Goal: Communication & Community: Answer question/provide support

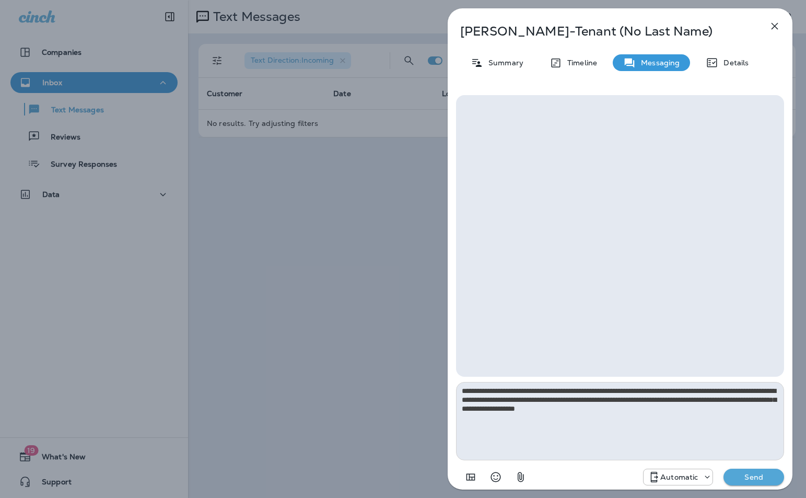
click at [702, 412] on textarea "**********" at bounding box center [620, 421] width 328 height 78
click at [759, 476] on p "Send" at bounding box center [754, 476] width 44 height 9
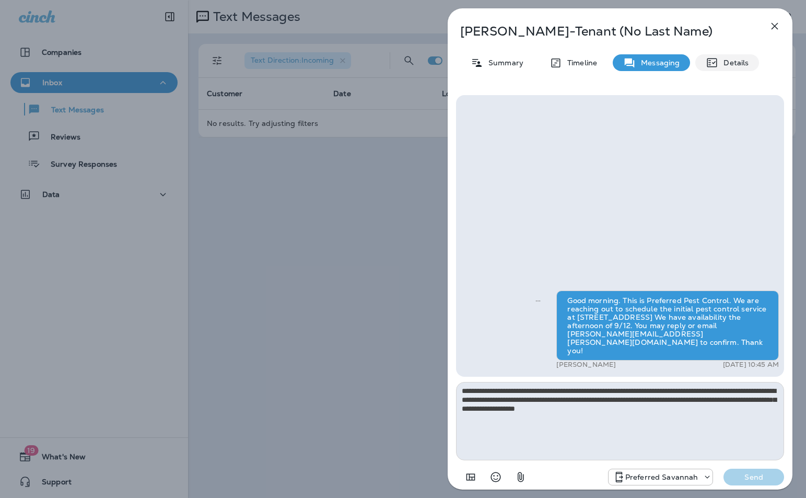
click at [724, 60] on p "Details" at bounding box center [734, 63] width 30 height 8
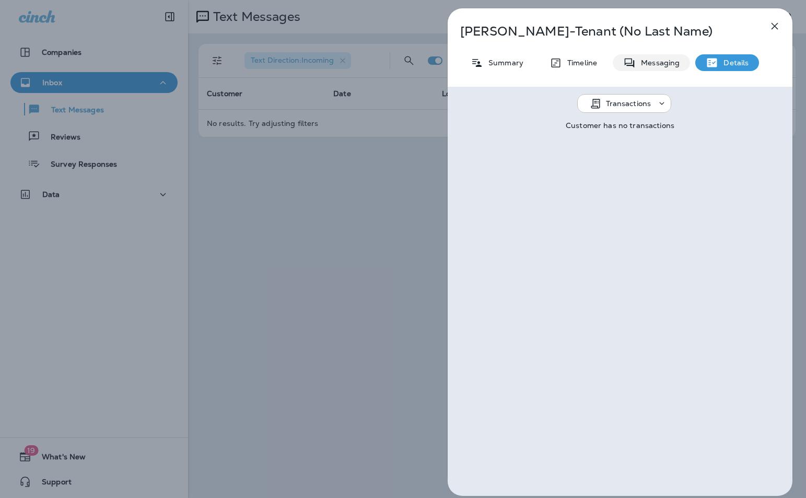
click at [661, 62] on p "Messaging" at bounding box center [658, 63] width 44 height 8
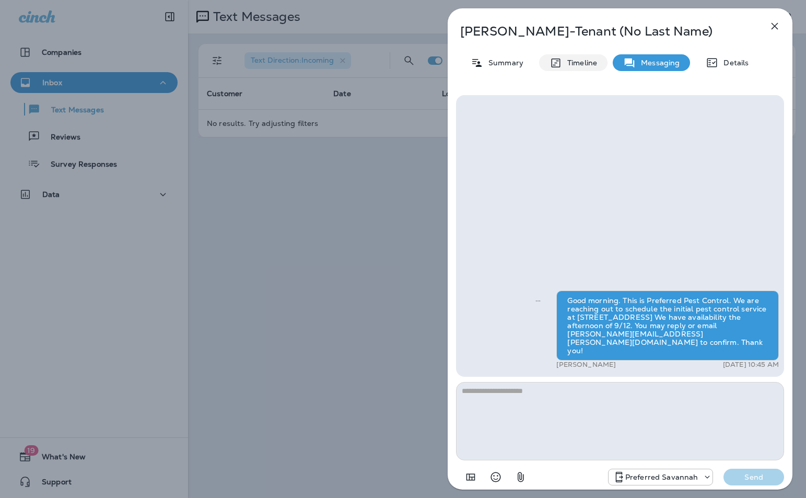
click at [576, 60] on p "Timeline" at bounding box center [579, 63] width 35 height 8
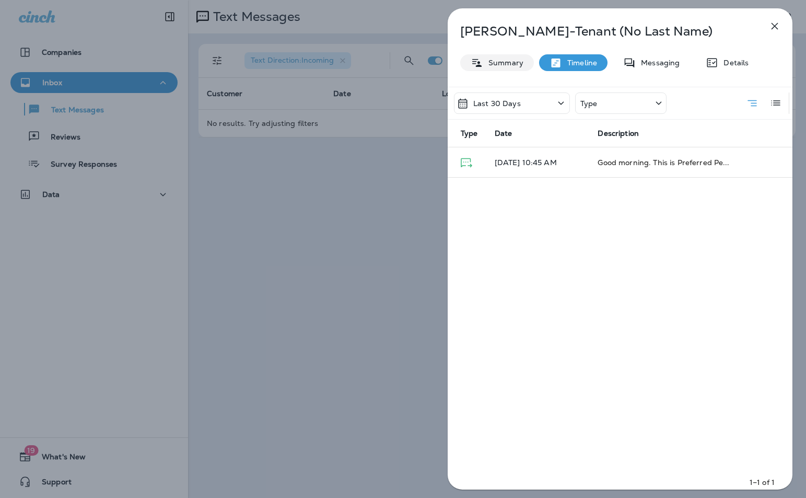
click at [498, 62] on p "Summary" at bounding box center [503, 63] width 40 height 8
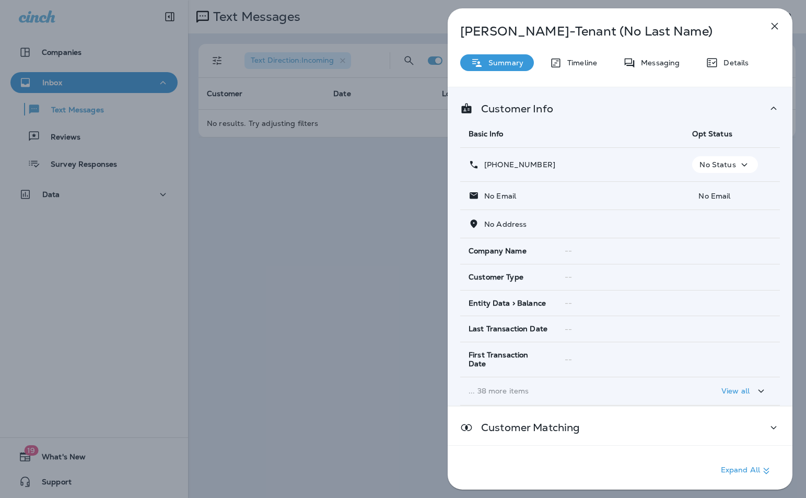
scroll to position [39, 0]
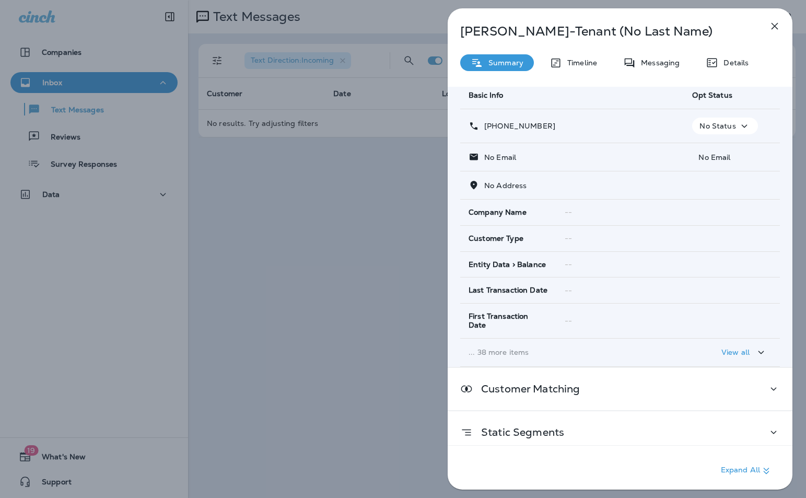
click at [756, 346] on icon "button" at bounding box center [761, 352] width 13 height 13
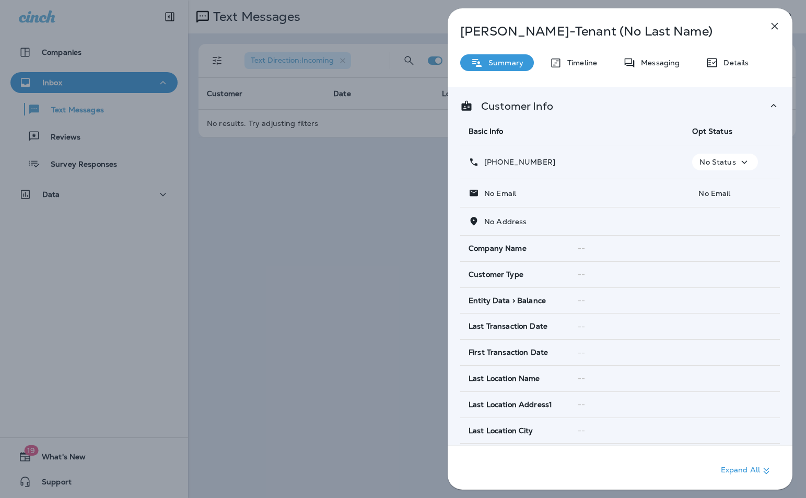
scroll to position [0, 0]
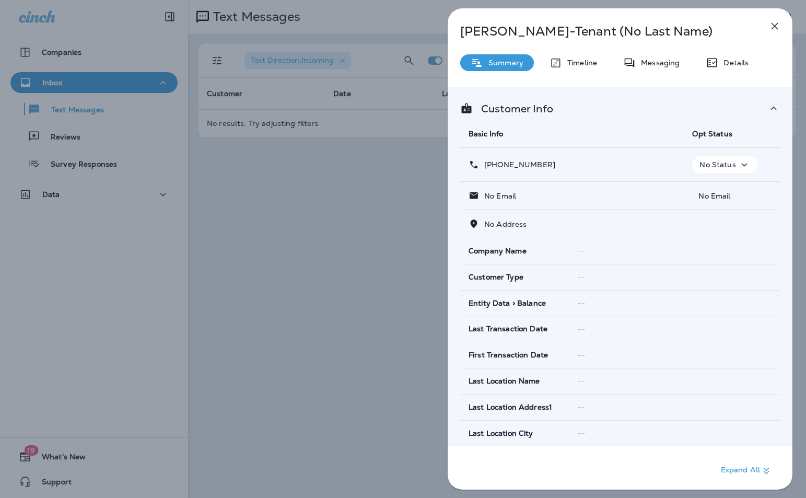
click at [595, 34] on p "[PERSON_NAME]-Tenant (No Last Name)" at bounding box center [602, 31] width 285 height 15
click at [775, 27] on icon "button" at bounding box center [775, 26] width 7 height 7
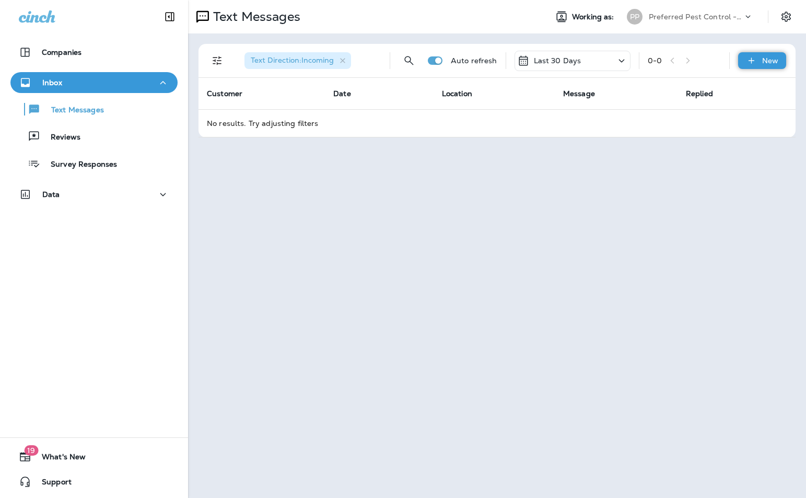
click at [771, 56] on p "New" at bounding box center [770, 60] width 16 height 8
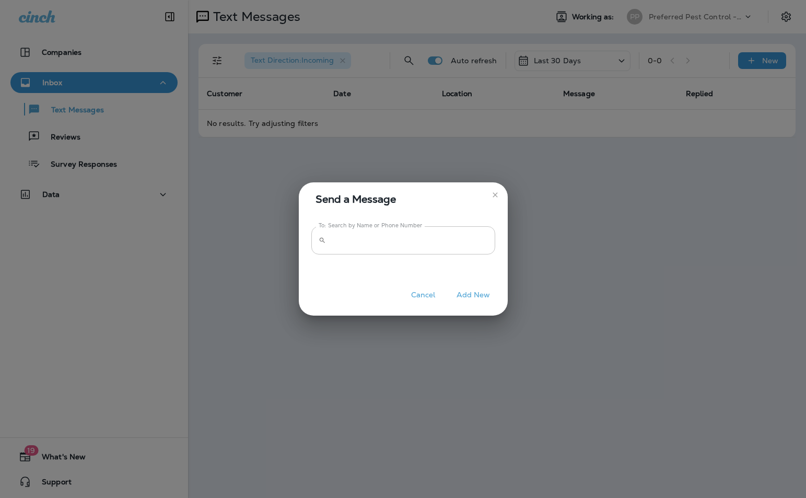
drag, startPoint x: 355, startPoint y: 236, endPoint x: 360, endPoint y: 232, distance: 6.3
click at [357, 234] on input "To: Search by Name or Phone Number" at bounding box center [412, 240] width 165 height 28
click at [351, 246] on input "To: Search by Name or Phone Number" at bounding box center [412, 240] width 165 height 28
type input "**********"
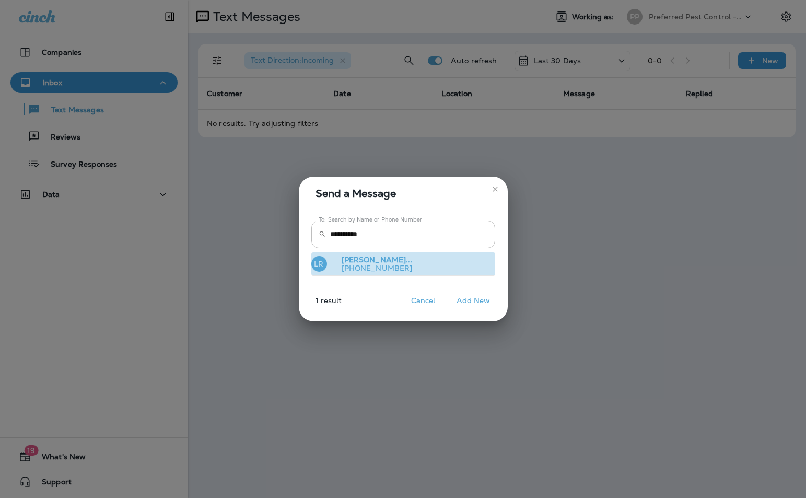
click at [366, 267] on p "+12673030763" at bounding box center [372, 268] width 79 height 8
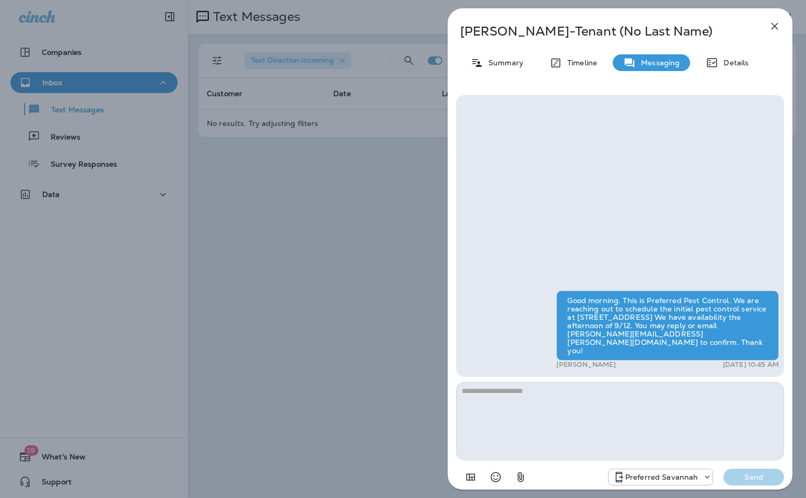
click at [639, 33] on p "[PERSON_NAME]-Tenant (No Last Name)" at bounding box center [602, 31] width 285 height 15
click at [666, 29] on p "[PERSON_NAME]-Tenant (No Last Name)" at bounding box center [602, 31] width 285 height 15
click at [644, 60] on p "Messaging" at bounding box center [658, 63] width 44 height 8
click at [777, 24] on icon "button" at bounding box center [775, 26] width 7 height 7
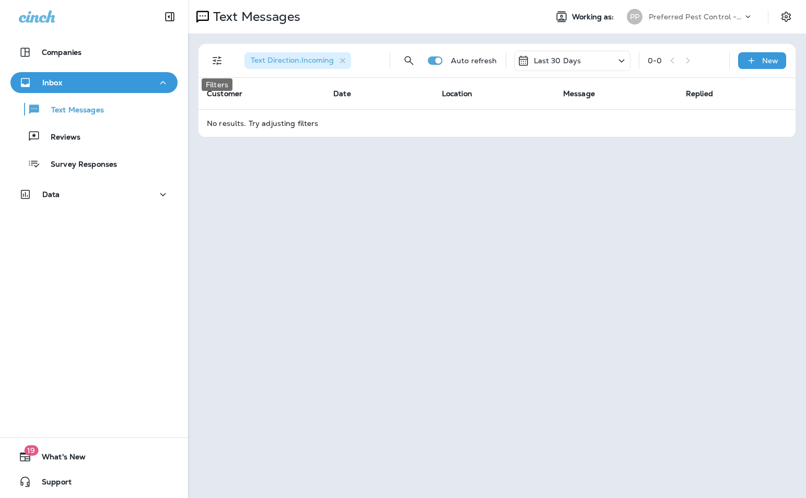
click at [214, 58] on icon "Filters" at bounding box center [217, 60] width 9 height 9
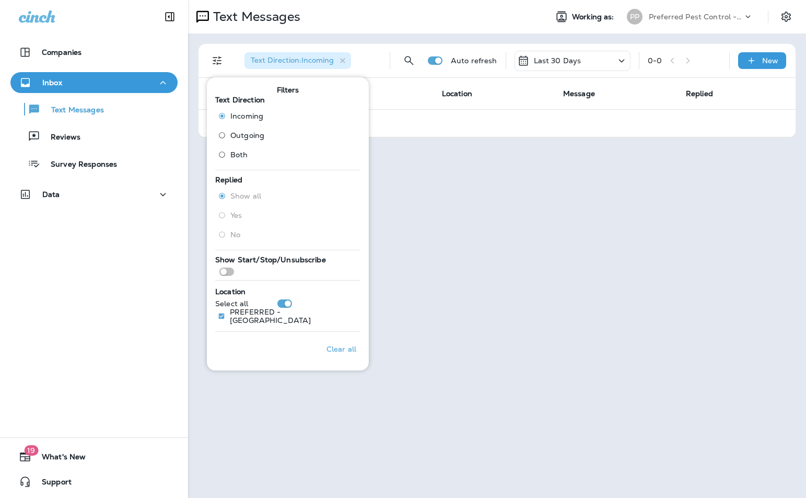
click at [222, 196] on label "Show all" at bounding box center [238, 196] width 48 height 17
drag, startPoint x: 216, startPoint y: 58, endPoint x: 211, endPoint y: 64, distance: 7.8
click at [216, 58] on icon "Filters" at bounding box center [217, 60] width 9 height 9
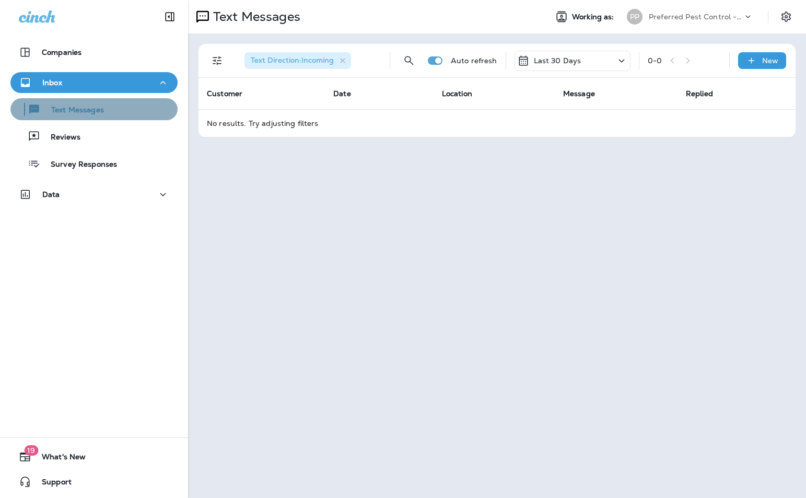
click at [94, 108] on p "Text Messages" at bounding box center [72, 111] width 63 height 10
click at [157, 84] on icon "button" at bounding box center [163, 82] width 13 height 13
click at [216, 62] on icon "Filters" at bounding box center [217, 60] width 13 height 13
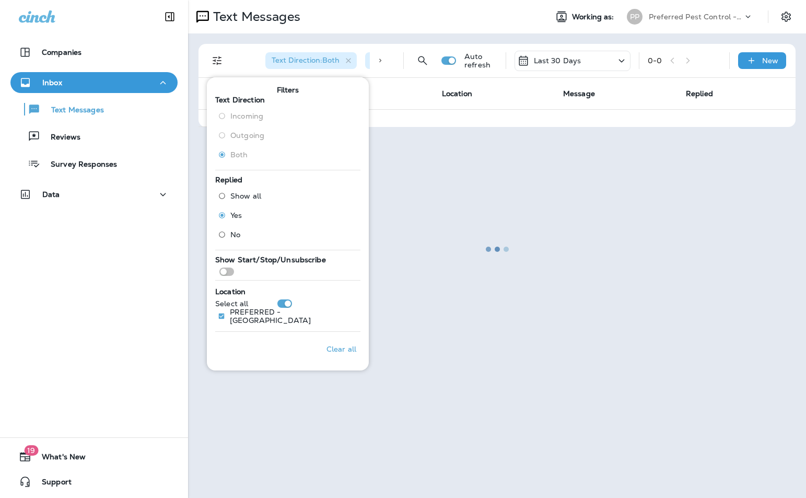
click at [212, 59] on div at bounding box center [497, 249] width 616 height 496
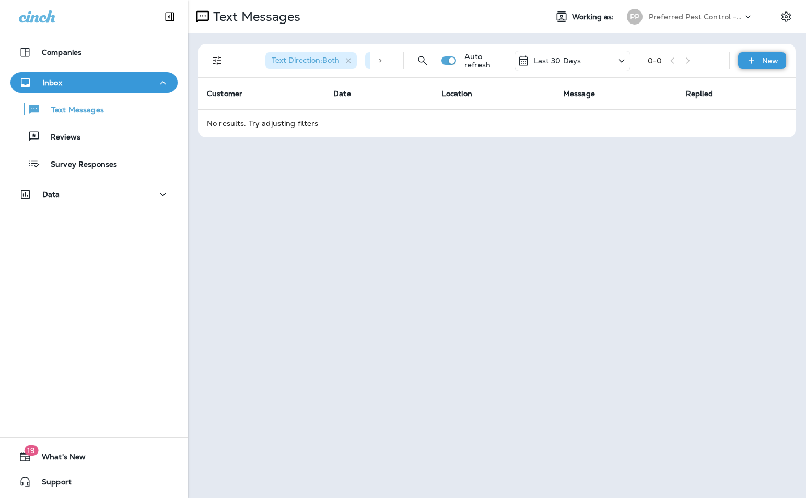
click at [763, 64] on p "New" at bounding box center [770, 60] width 16 height 8
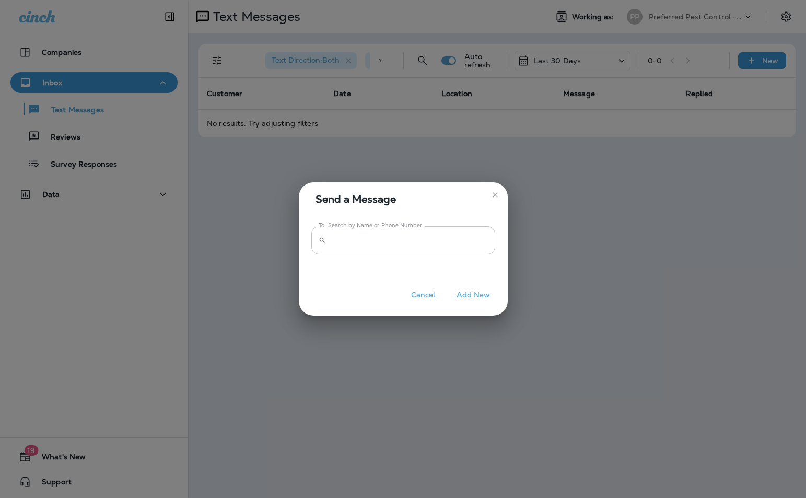
click at [413, 240] on input "To: Search by Name or Phone Number" at bounding box center [412, 240] width 165 height 28
type input "**********"
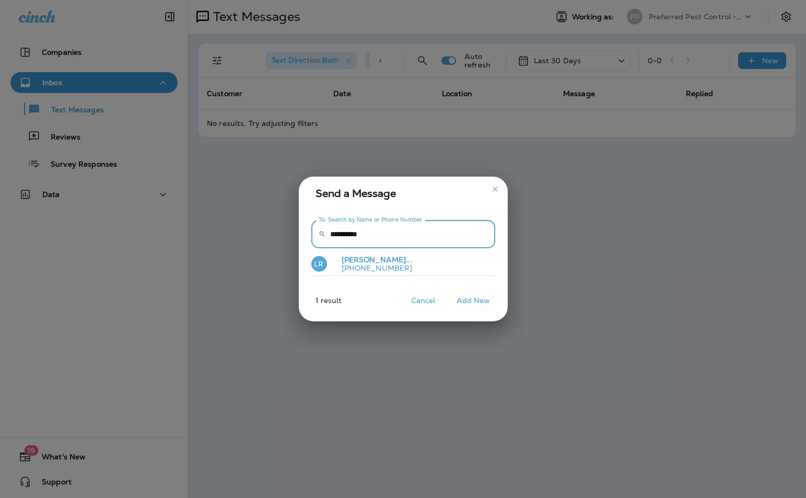
click at [372, 264] on p "+12673030763" at bounding box center [372, 268] width 79 height 8
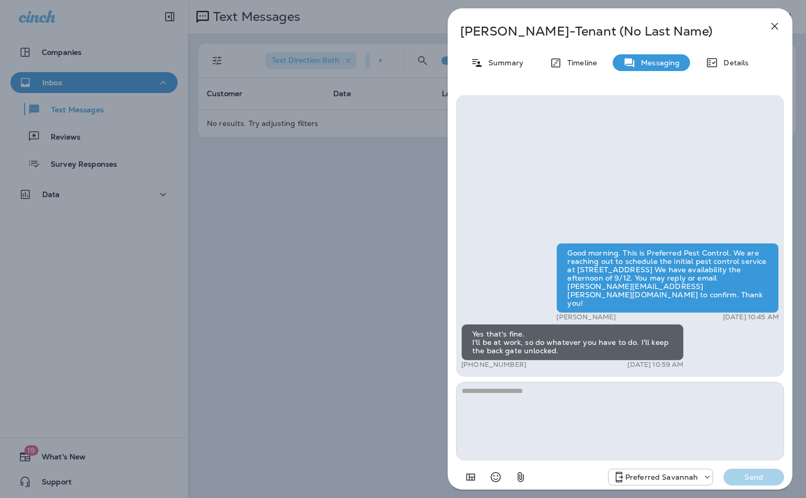
click at [775, 25] on icon "button" at bounding box center [775, 26] width 13 height 13
